Goal: Find specific page/section: Find specific page/section

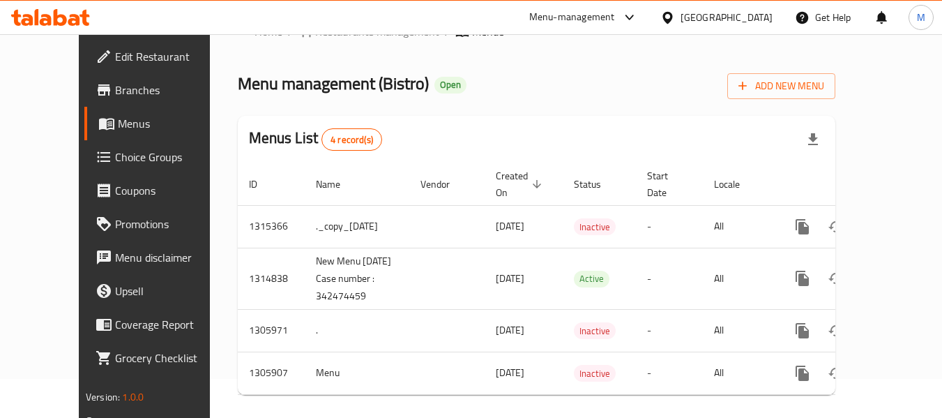
scroll to position [55, 0]
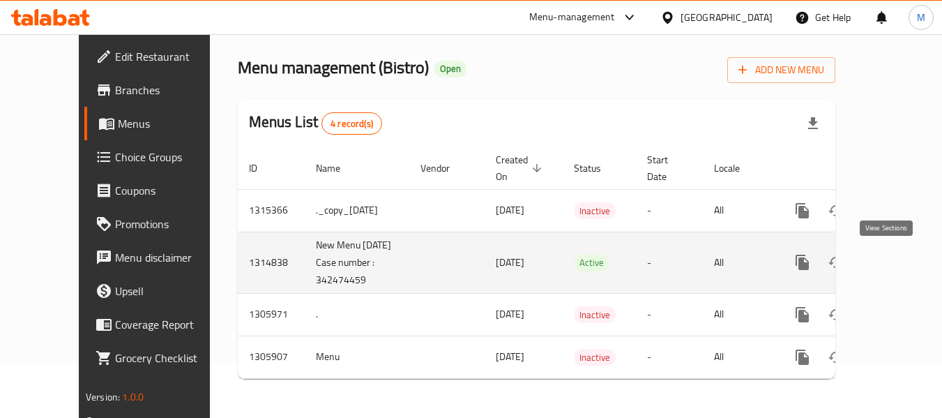
click at [895, 258] on icon "enhanced table" at bounding box center [903, 262] width 17 height 17
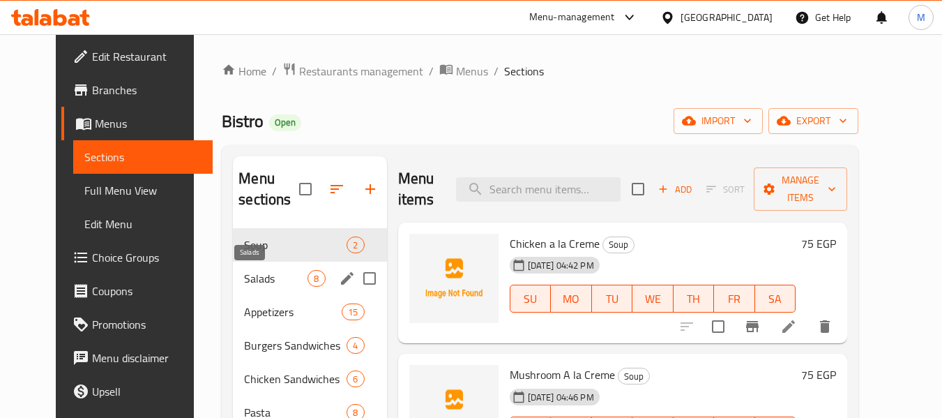
click at [244, 284] on span "Salads" at bounding box center [275, 278] width 63 height 17
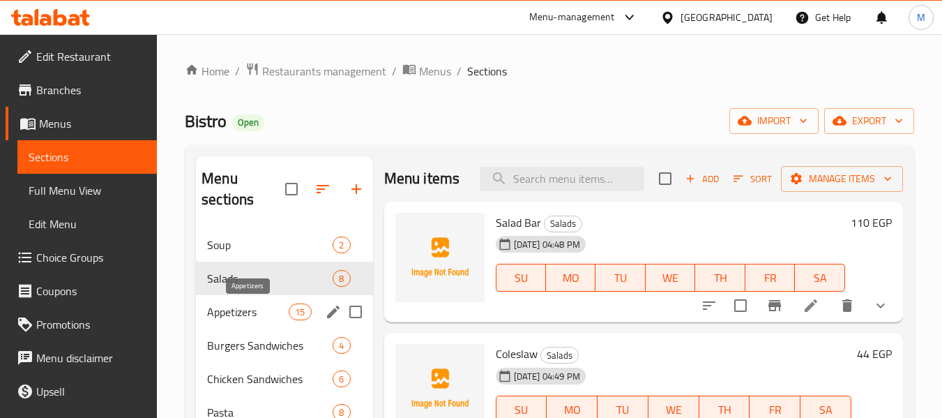
click at [227, 311] on span "Appetizers" at bounding box center [248, 311] width 82 height 17
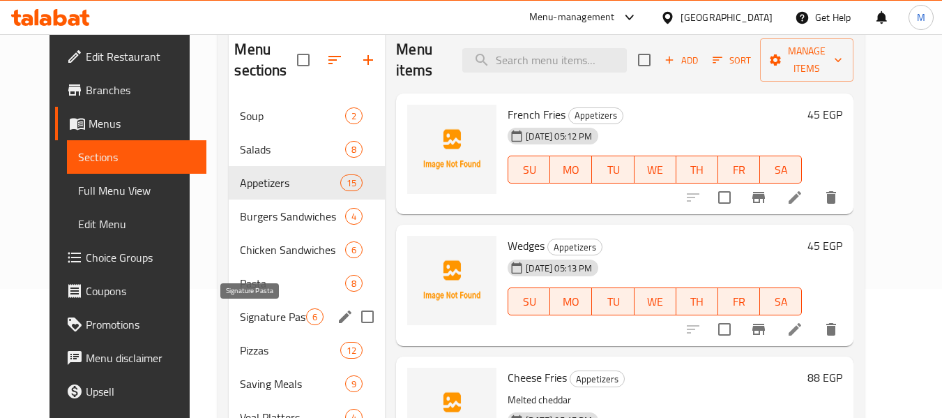
scroll to position [139, 0]
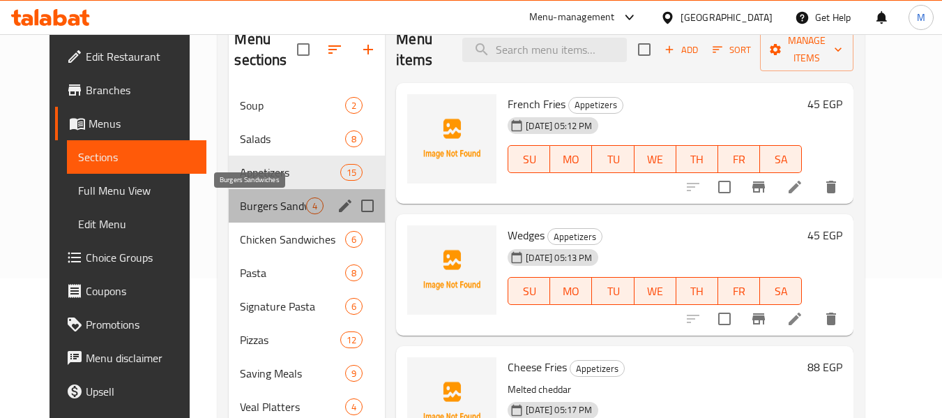
click at [246, 208] on span "Burgers Sandwiches" at bounding box center [273, 205] width 66 height 17
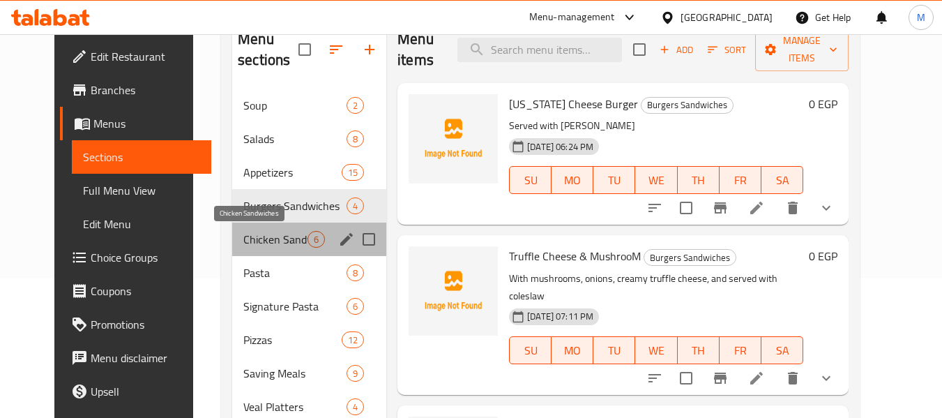
click at [243, 234] on span "Chicken Sandwiches" at bounding box center [275, 239] width 64 height 17
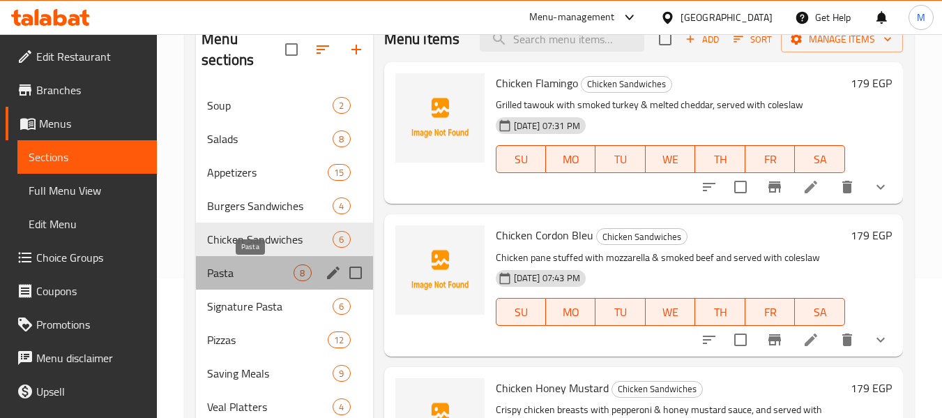
click at [242, 264] on div "Pasta 8" at bounding box center [284, 272] width 176 height 33
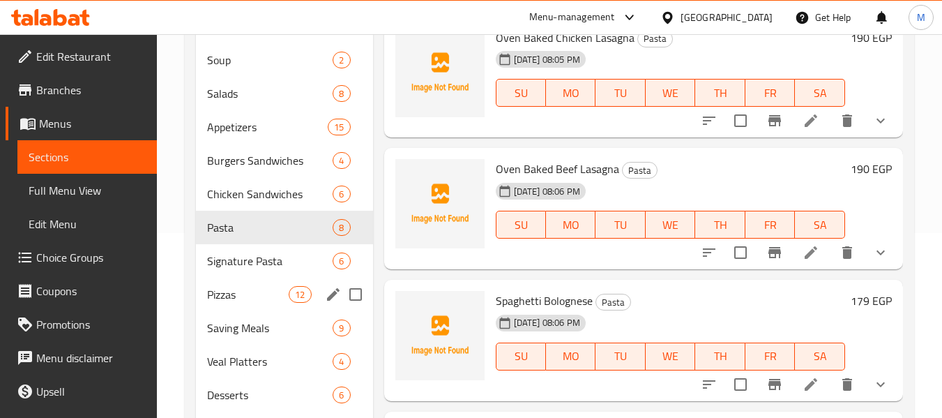
scroll to position [209, 0]
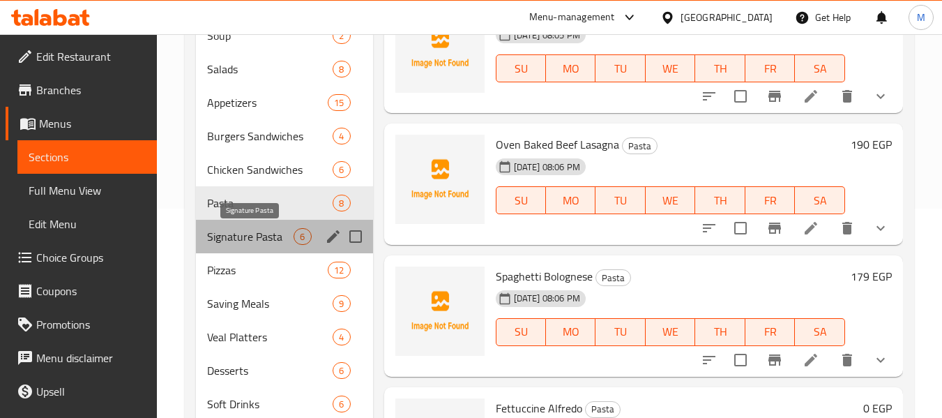
click at [246, 238] on span "Signature Pasta" at bounding box center [250, 236] width 86 height 17
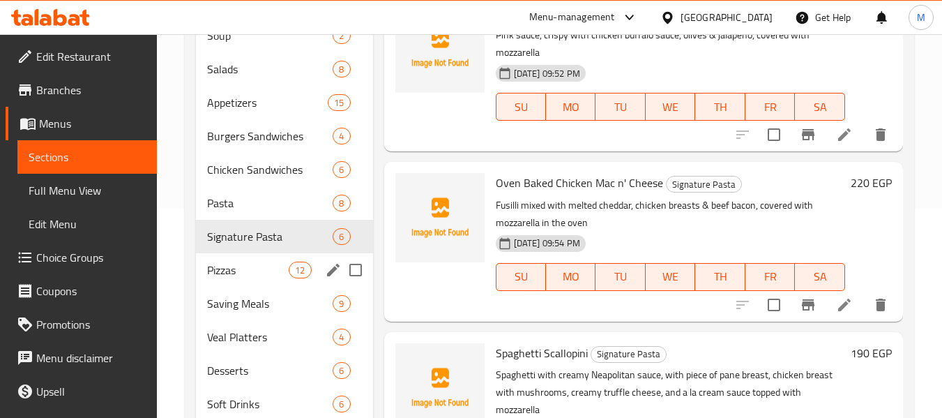
click at [243, 259] on div "Pizzas 12" at bounding box center [284, 269] width 176 height 33
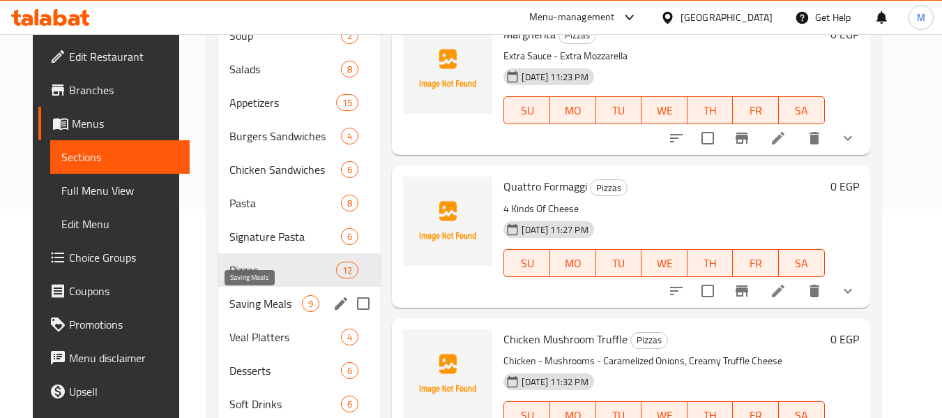
click at [241, 296] on span "Saving Meals" at bounding box center [265, 303] width 73 height 17
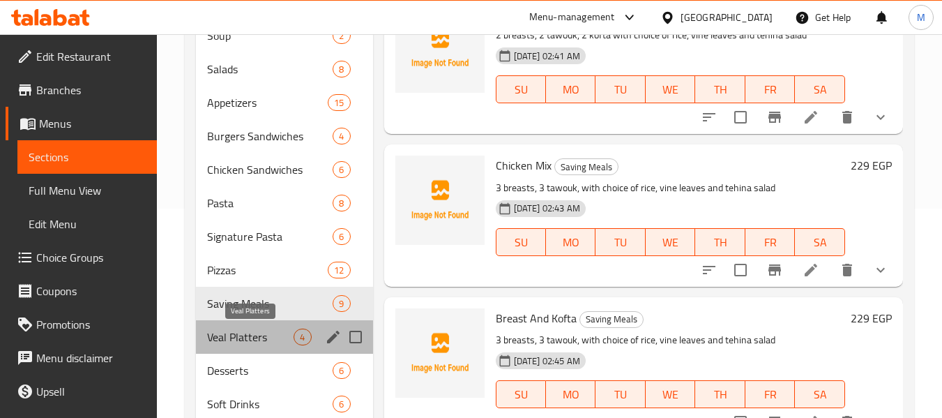
click at [243, 340] on span "Veal Platters" at bounding box center [250, 336] width 86 height 17
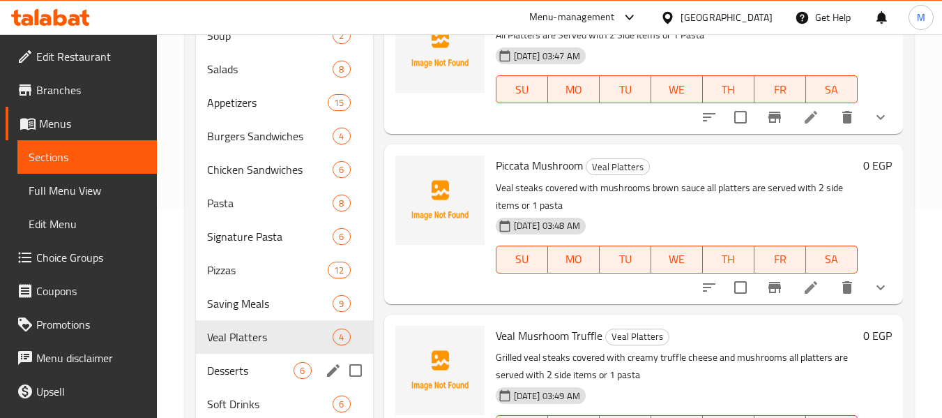
click at [250, 363] on span "Desserts" at bounding box center [250, 370] width 86 height 17
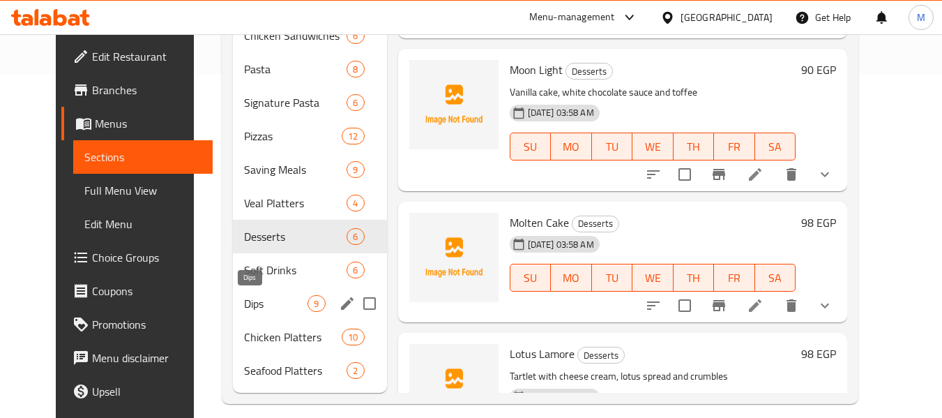
scroll to position [349, 0]
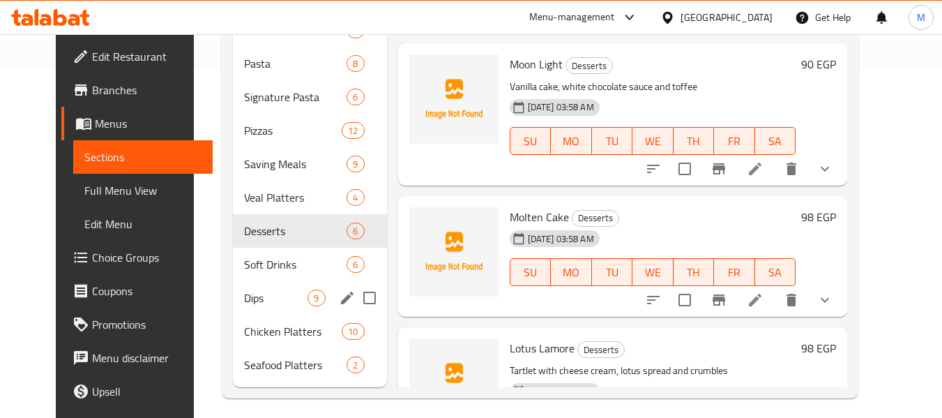
click at [246, 265] on span "Soft Drinks" at bounding box center [295, 264] width 103 height 17
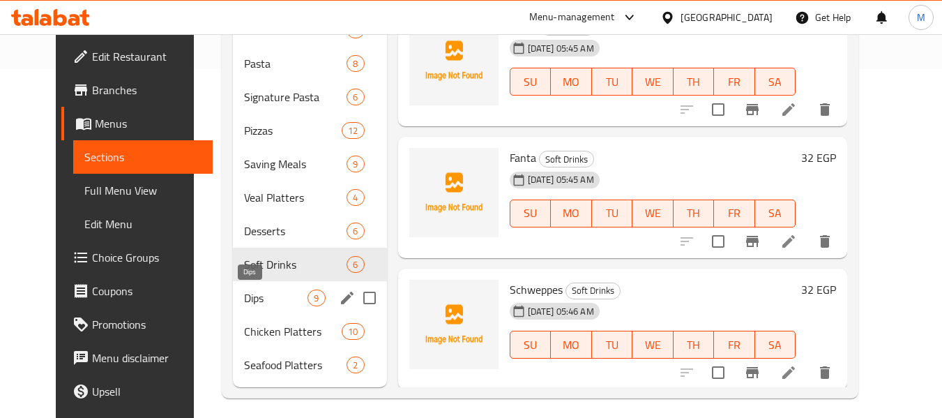
click at [247, 292] on span "Dips" at bounding box center [275, 297] width 63 height 17
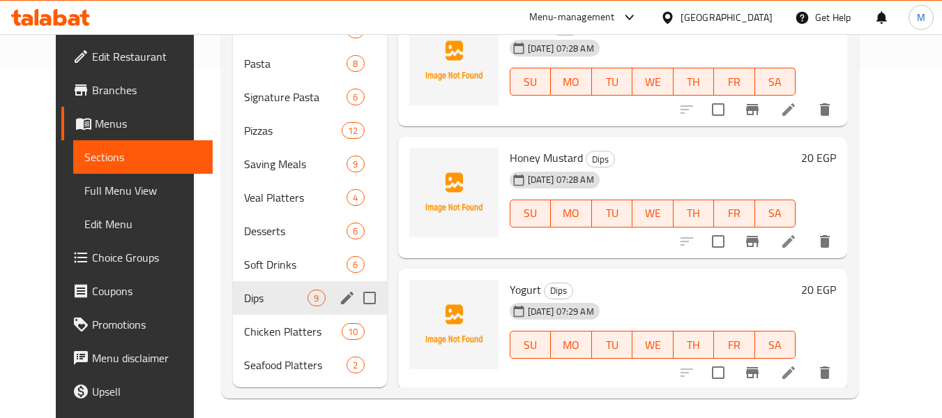
drag, startPoint x: 246, startPoint y: 319, endPoint x: 247, endPoint y: 329, distance: 9.8
click at [246, 320] on div "Chicken Platters 10" at bounding box center [309, 331] width 153 height 33
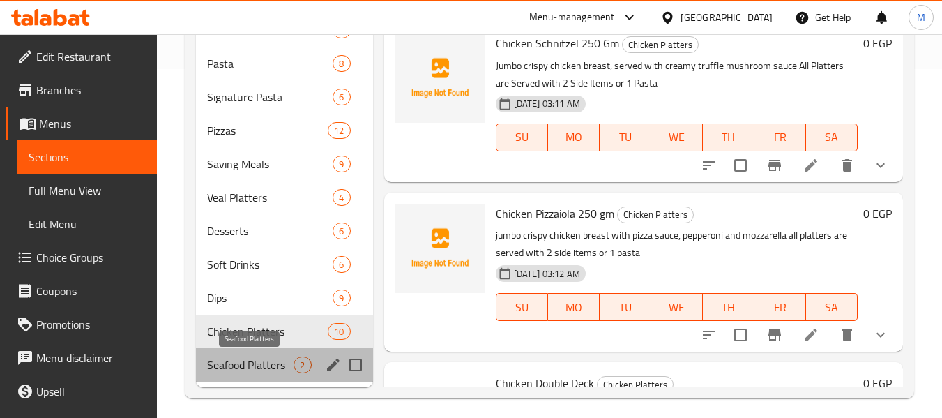
click at [252, 365] on span "Seafood Platters" at bounding box center [250, 364] width 86 height 17
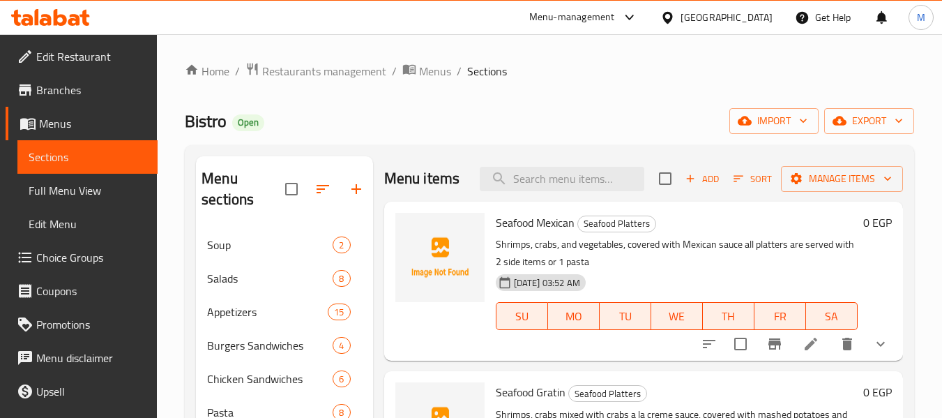
click at [85, 126] on span "Menus" at bounding box center [92, 123] width 107 height 17
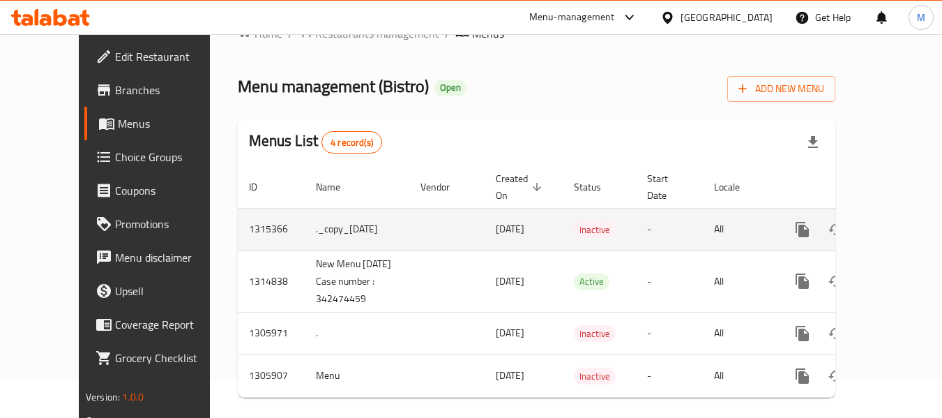
scroll to position [56, 0]
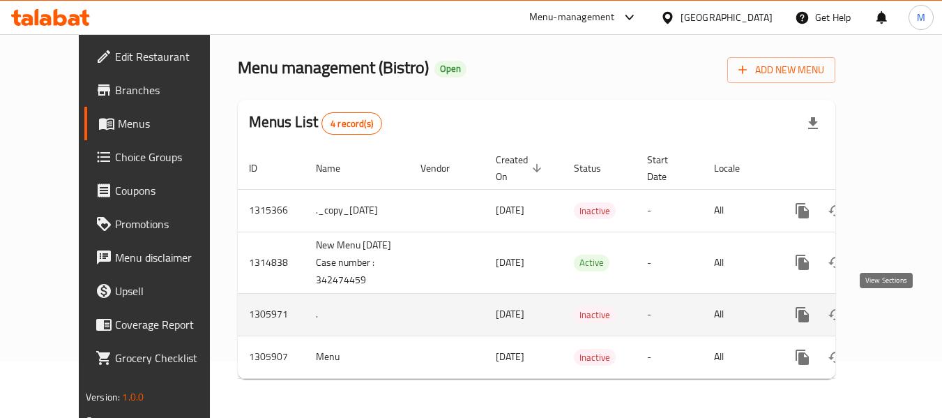
click at [897, 311] on icon "enhanced table" at bounding box center [903, 314] width 13 height 13
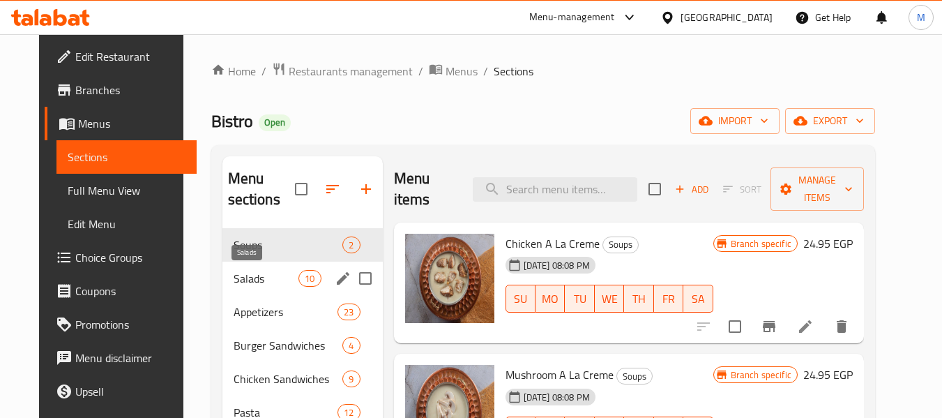
click at [250, 280] on span "Salads" at bounding box center [267, 278] width 66 height 17
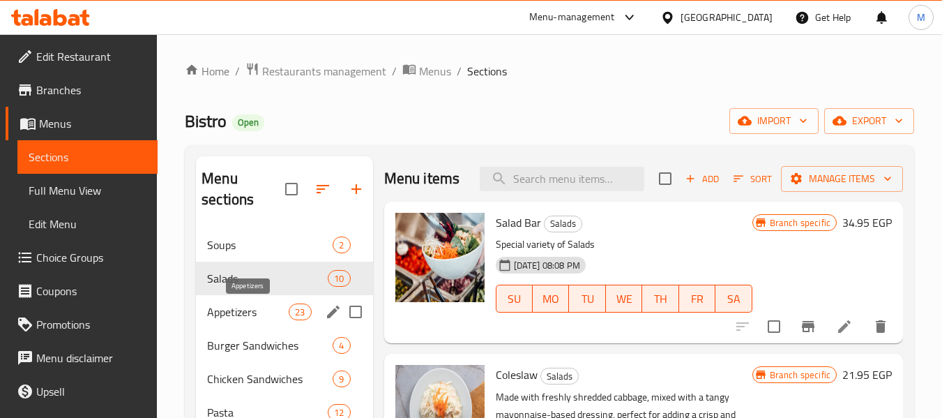
click at [249, 303] on span "Appetizers" at bounding box center [248, 311] width 82 height 17
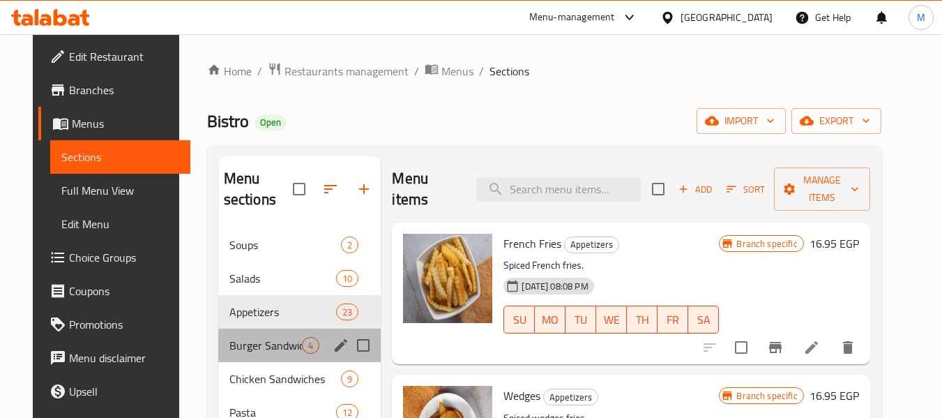
click at [250, 331] on div "Burger Sandwiches 4" at bounding box center [299, 344] width 163 height 33
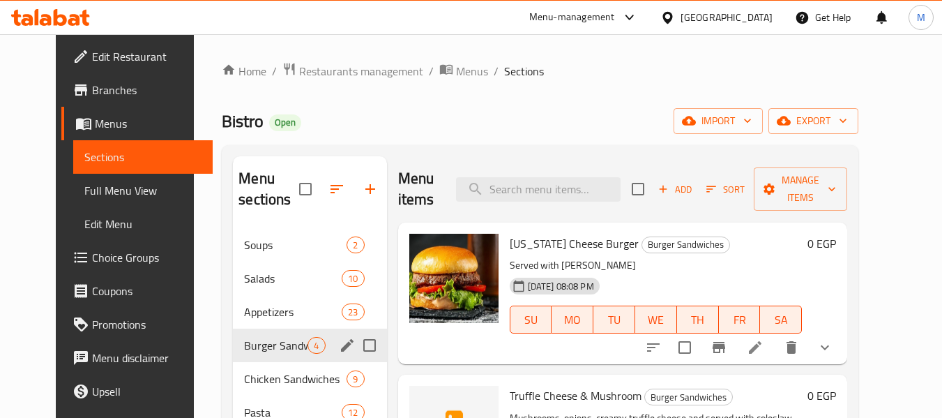
scroll to position [70, 0]
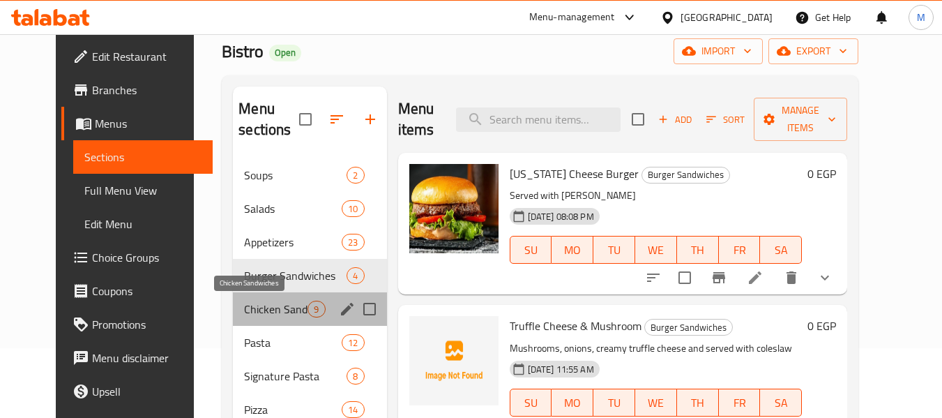
click at [257, 306] on span "Chicken Sandwiches" at bounding box center [275, 309] width 63 height 17
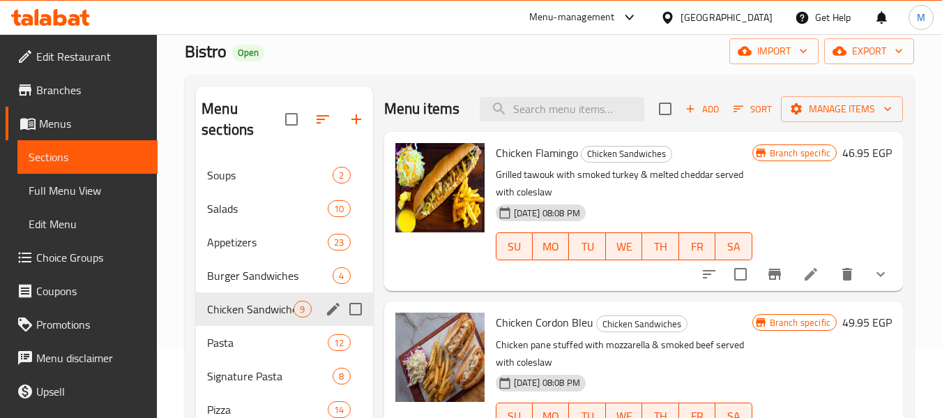
click at [252, 327] on div "Pasta 12" at bounding box center [284, 342] width 176 height 33
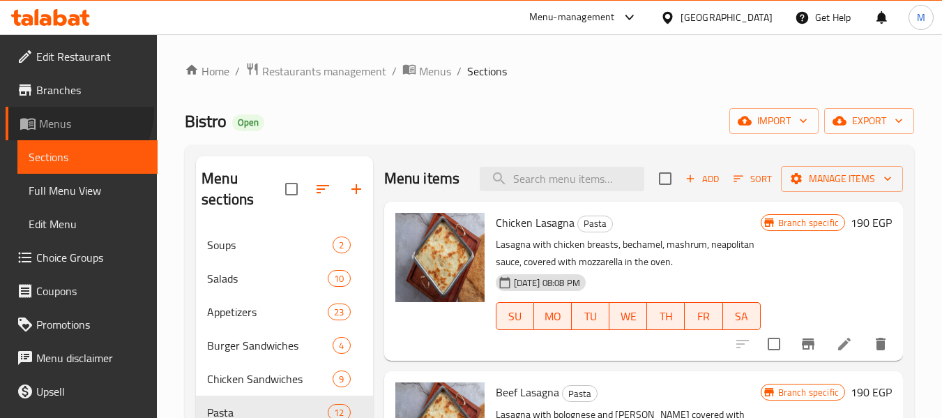
click at [75, 111] on link "Menus" at bounding box center [82, 123] width 152 height 33
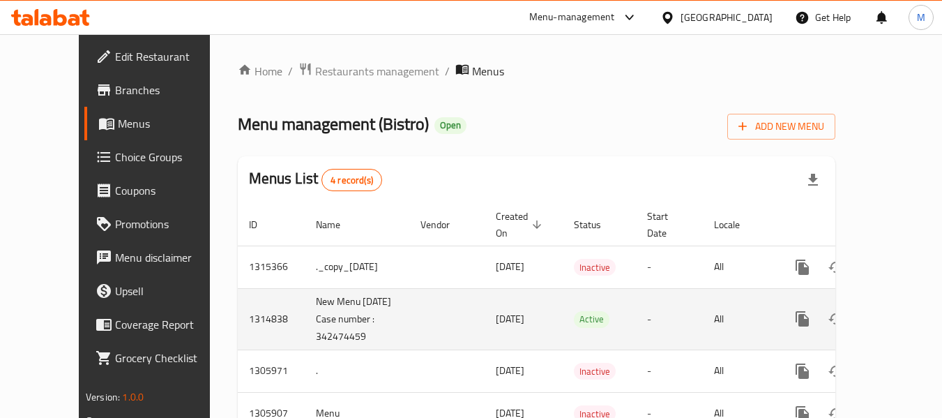
click at [305, 318] on td "New Menu [DATE] Case number : 342474459" at bounding box center [357, 318] width 105 height 61
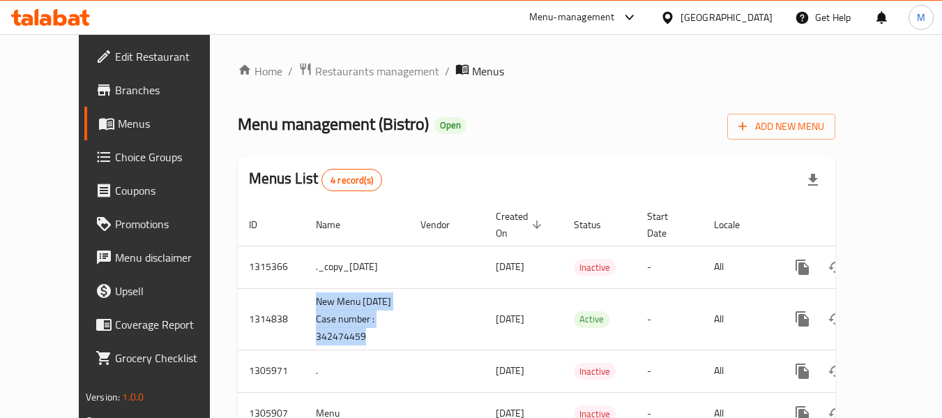
copy td "New Menu [DATE] Case number : 342474459"
